Goal: Obtain resource: Download file/media

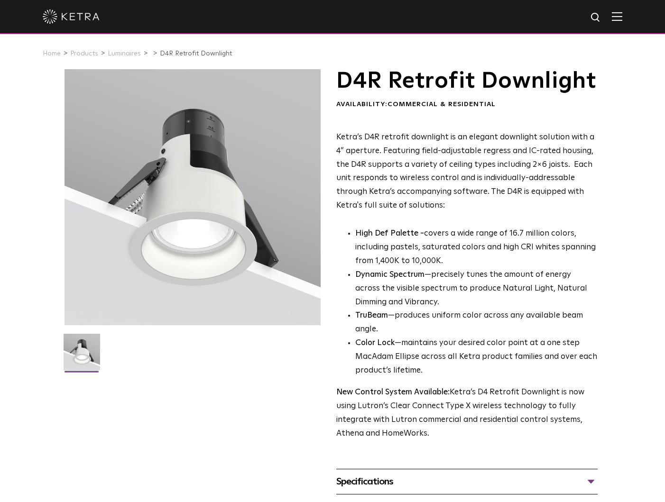
click at [550, 93] on h1 "D4R Retrofit Downlight" at bounding box center [466, 81] width 261 height 24
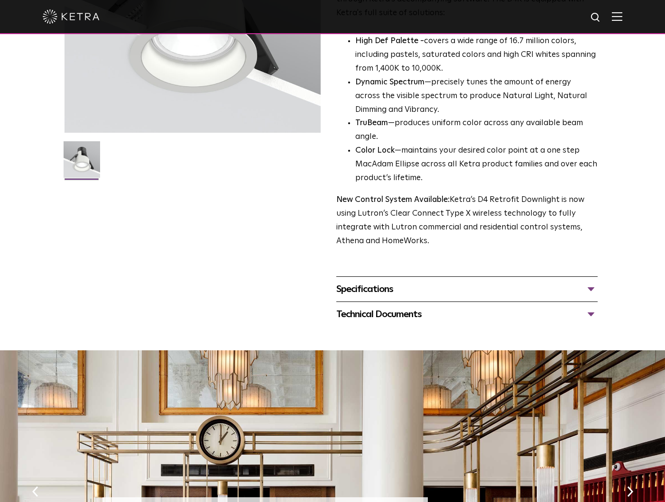
scroll to position [208, 0]
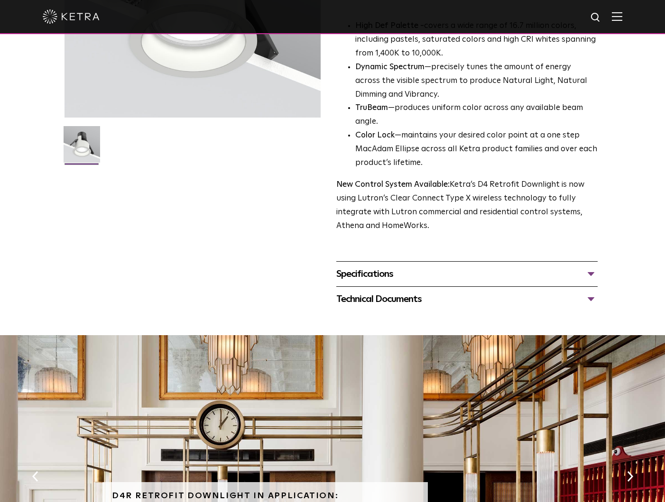
click at [461, 282] on div "Specifications" at bounding box center [466, 273] width 261 height 15
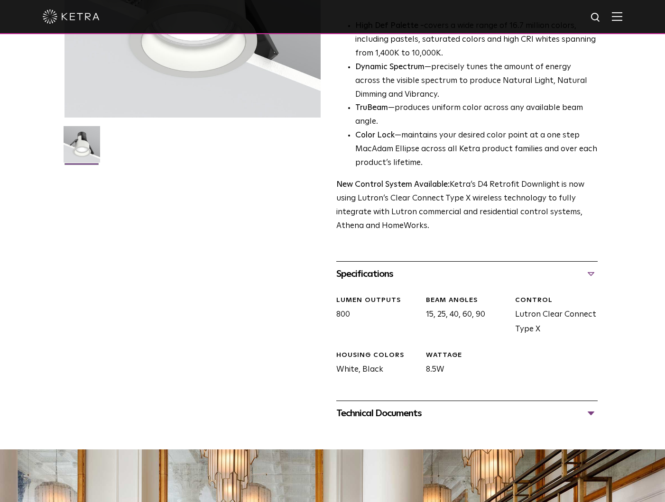
click at [593, 23] on img at bounding box center [596, 18] width 12 height 12
click at [490, 23] on input "text" at bounding box center [504, 17] width 121 height 21
type input "d2"
click at [566, 10] on button "Search" at bounding box center [573, 17] width 14 height 14
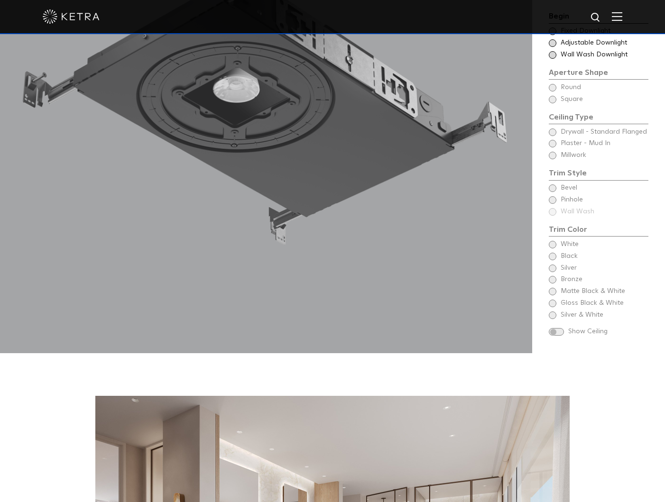
scroll to position [1085, 0]
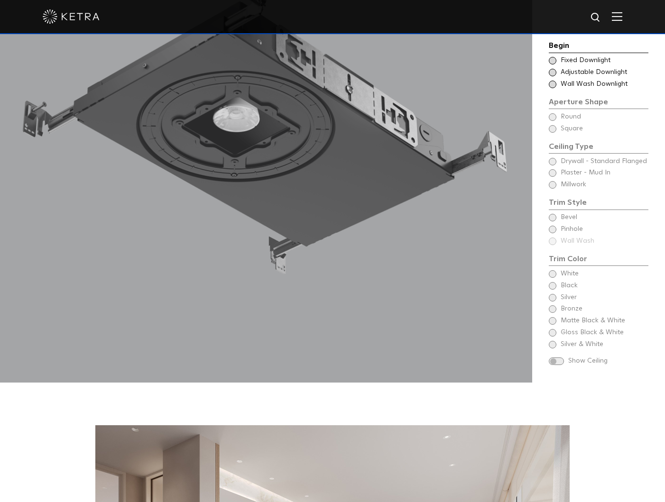
click at [559, 358] on span at bounding box center [556, 362] width 15 height 8
click at [556, 358] on span at bounding box center [556, 362] width 15 height 8
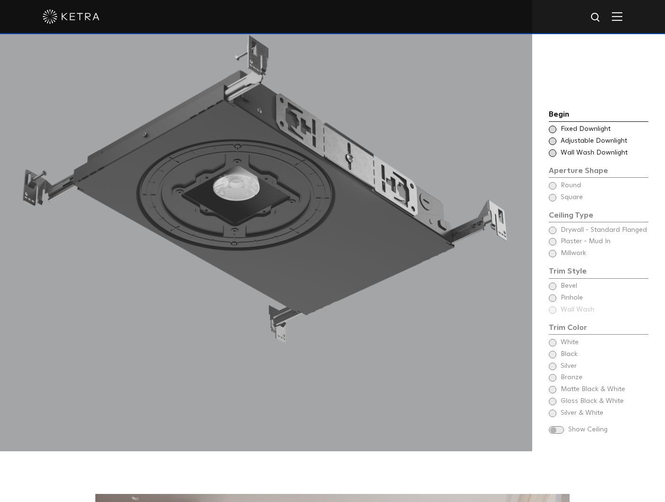
scroll to position [951, 0]
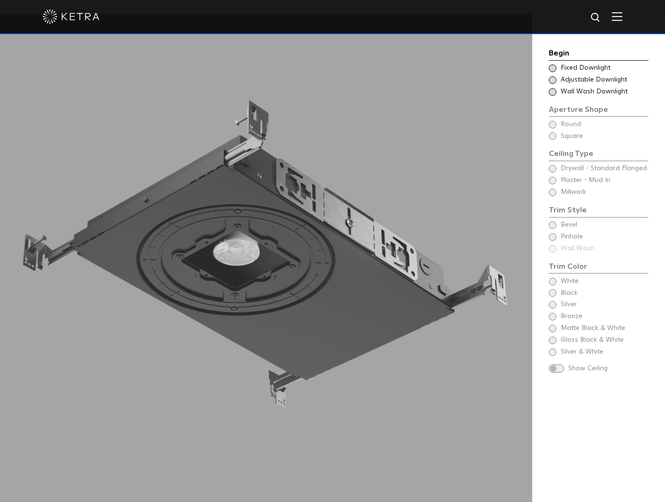
click at [551, 67] on span at bounding box center [553, 68] width 8 height 8
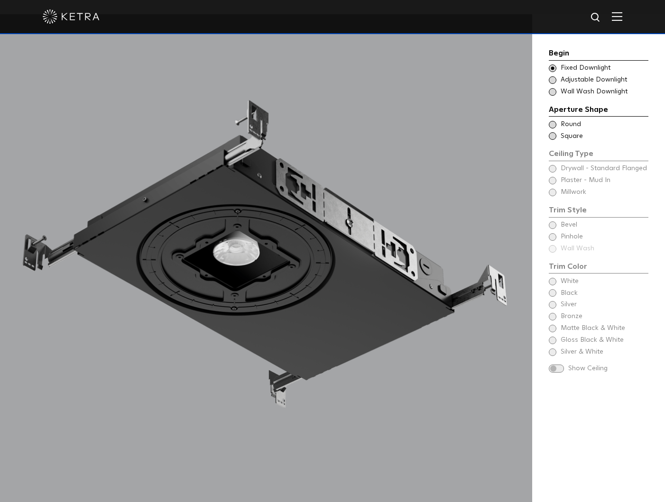
click at [553, 122] on span at bounding box center [553, 125] width 8 height 8
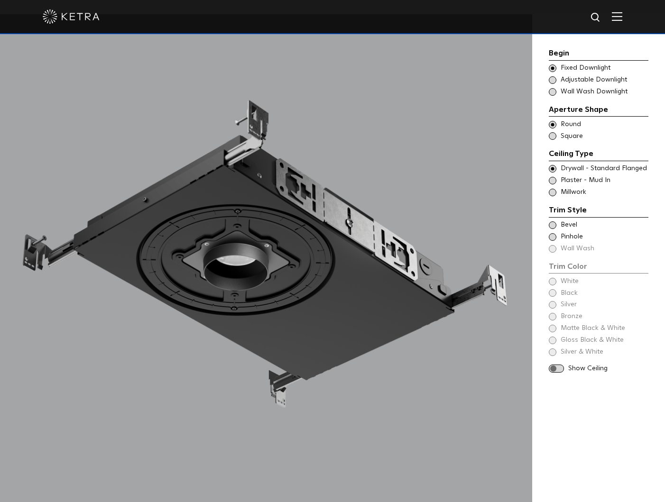
click at [553, 179] on span at bounding box center [553, 181] width 8 height 8
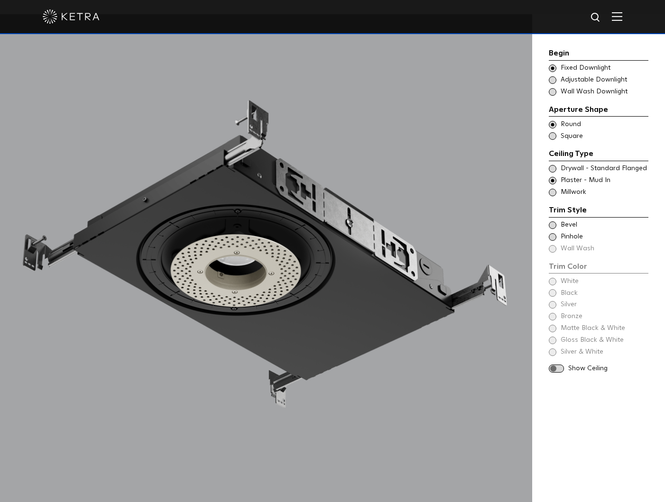
click at [551, 194] on span at bounding box center [553, 193] width 8 height 8
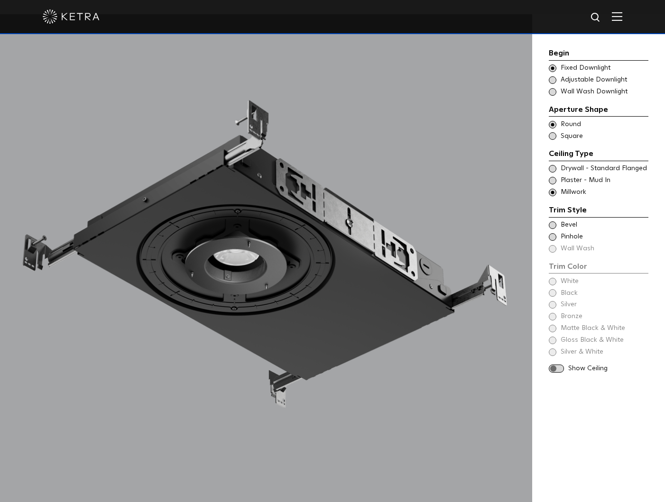
click at [552, 174] on div "Trim Style - Round - Flanged Wall Wash - Round - Flanged - Disabled Drywall - S…" at bounding box center [599, 180] width 100 height 33
click at [552, 170] on span at bounding box center [553, 169] width 8 height 8
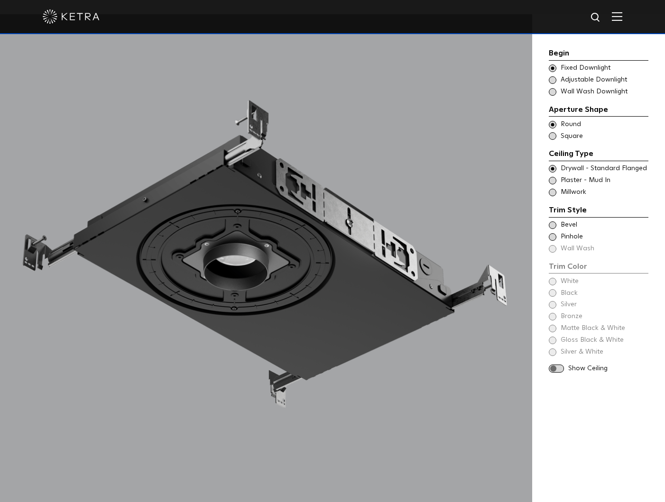
click at [557, 365] on span at bounding box center [556, 369] width 15 height 8
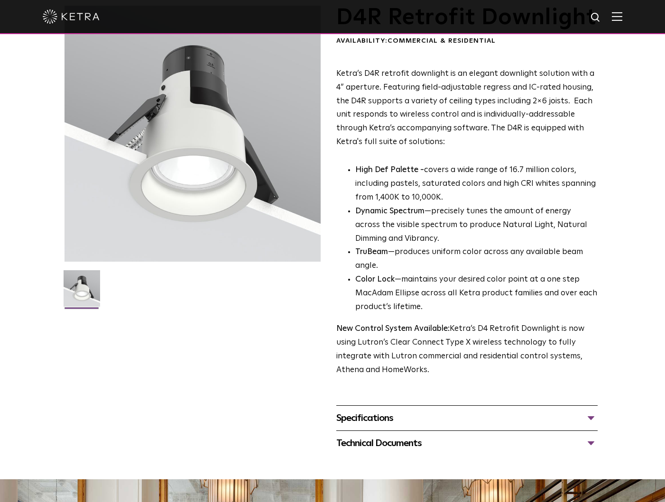
scroll to position [187, 0]
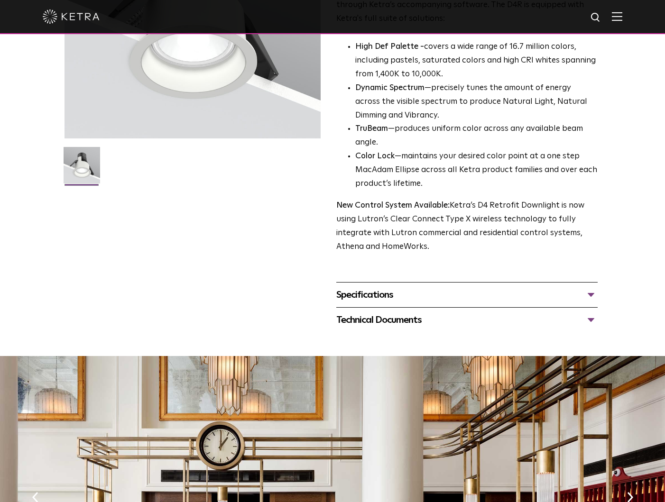
click at [355, 307] on div "Specifications LUMEN OUTPUTS 800 Beam Angles 15, 25, 40, 60, 90 CONTROL Lutron …" at bounding box center [466, 294] width 261 height 25
click at [356, 303] on div "Specifications" at bounding box center [466, 294] width 261 height 15
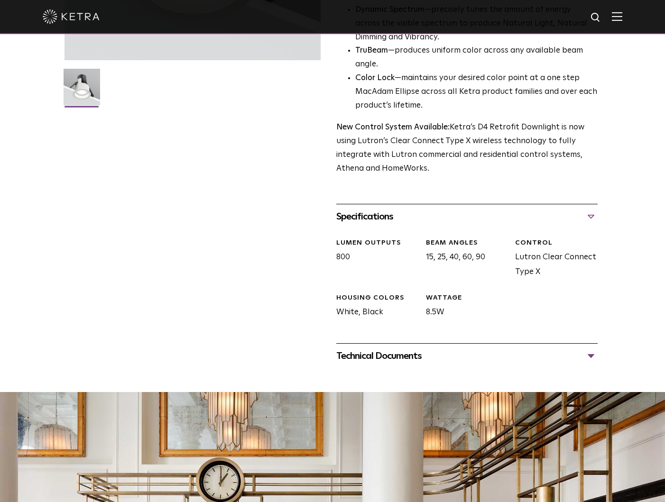
scroll to position [275, 0]
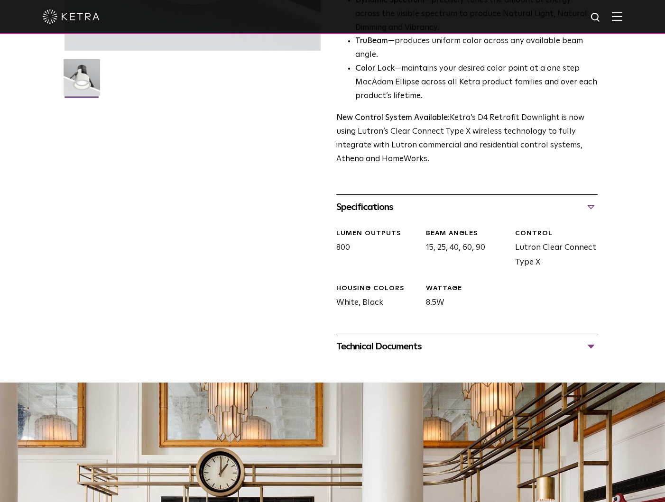
click at [356, 354] on div "Technical Documents" at bounding box center [466, 346] width 261 height 15
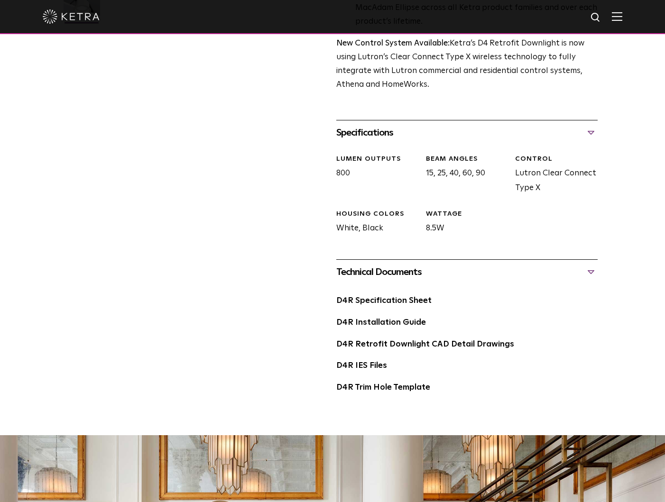
scroll to position [386, 0]
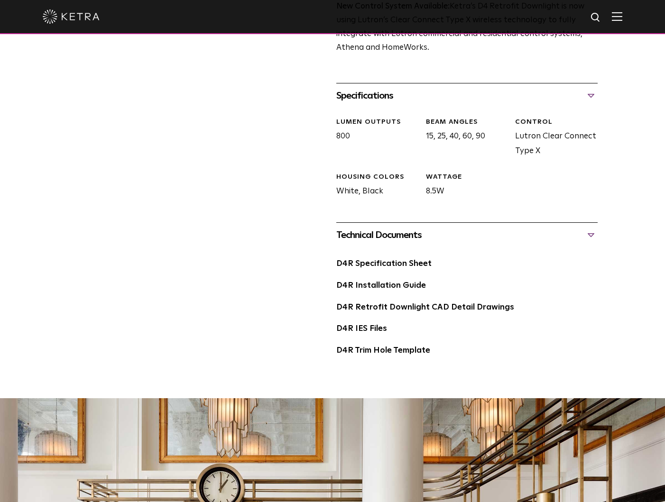
click at [356, 279] on div "D4R Specification Sheet" at bounding box center [466, 268] width 261 height 22
click at [355, 268] on link "D4R Specification Sheet" at bounding box center [383, 264] width 95 height 8
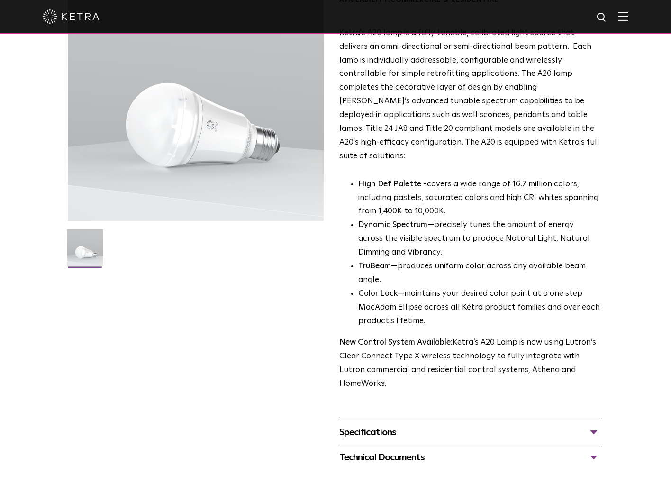
scroll to position [133, 0]
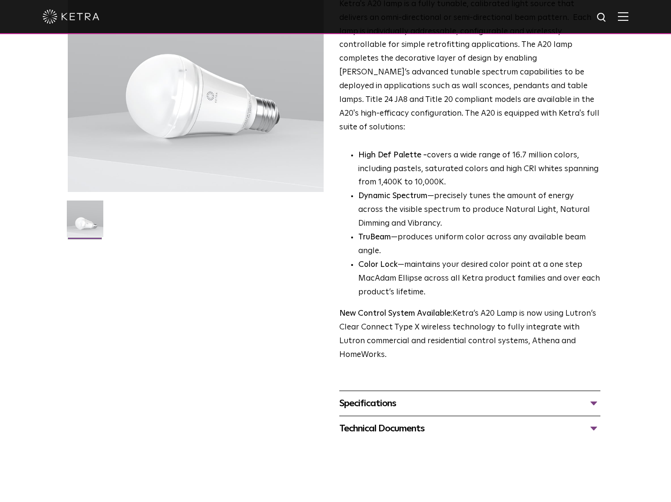
click at [396, 396] on div "Specifications" at bounding box center [469, 403] width 261 height 15
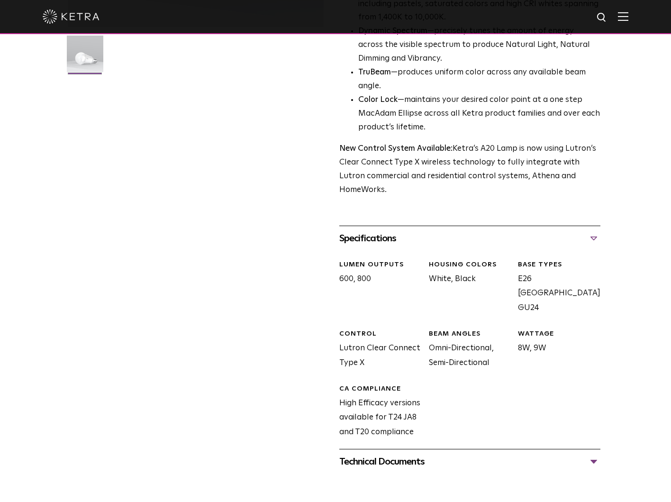
scroll to position [0, 0]
